Goal: Check status: Check status

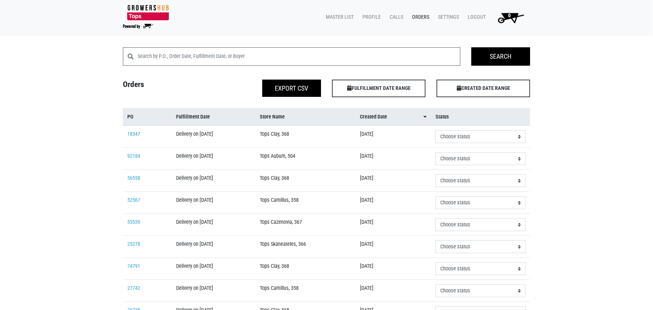
click at [299, 181] on td "Tops Clay, 368" at bounding box center [305, 181] width 100 height 22
click at [139, 179] on link "56558" at bounding box center [133, 178] width 13 height 6
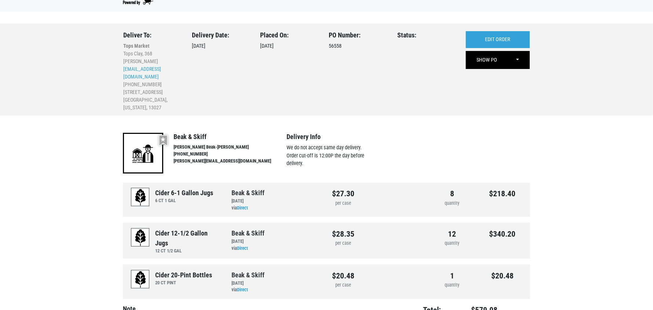
scroll to position [36, 0]
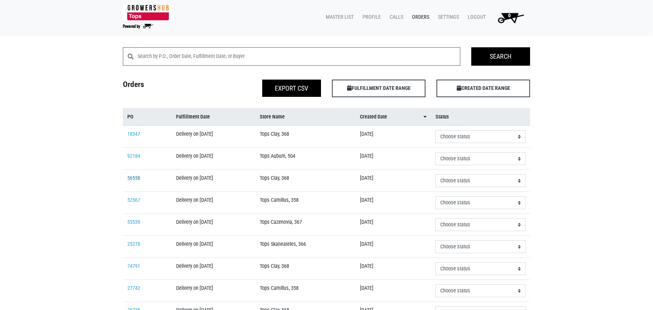
click at [137, 178] on link "56558" at bounding box center [133, 178] width 13 height 6
